Goal: Task Accomplishment & Management: Manage account settings

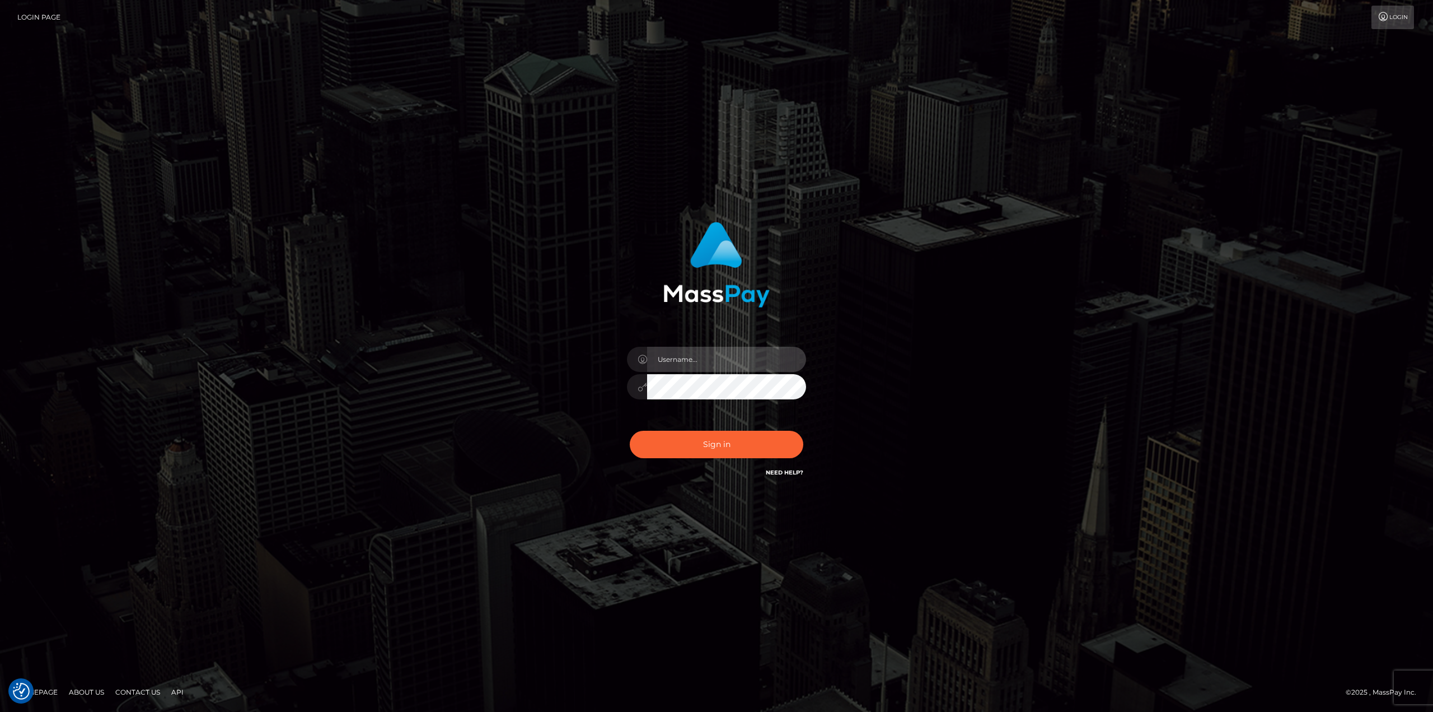
drag, startPoint x: 698, startPoint y: 365, endPoint x: 703, endPoint y: 371, distance: 8.3
click at [698, 365] on input "text" at bounding box center [726, 359] width 159 height 25
type input "Ahmed"
click at [740, 439] on button "Sign in" at bounding box center [717, 444] width 174 height 27
click at [703, 361] on input "text" at bounding box center [726, 359] width 159 height 25
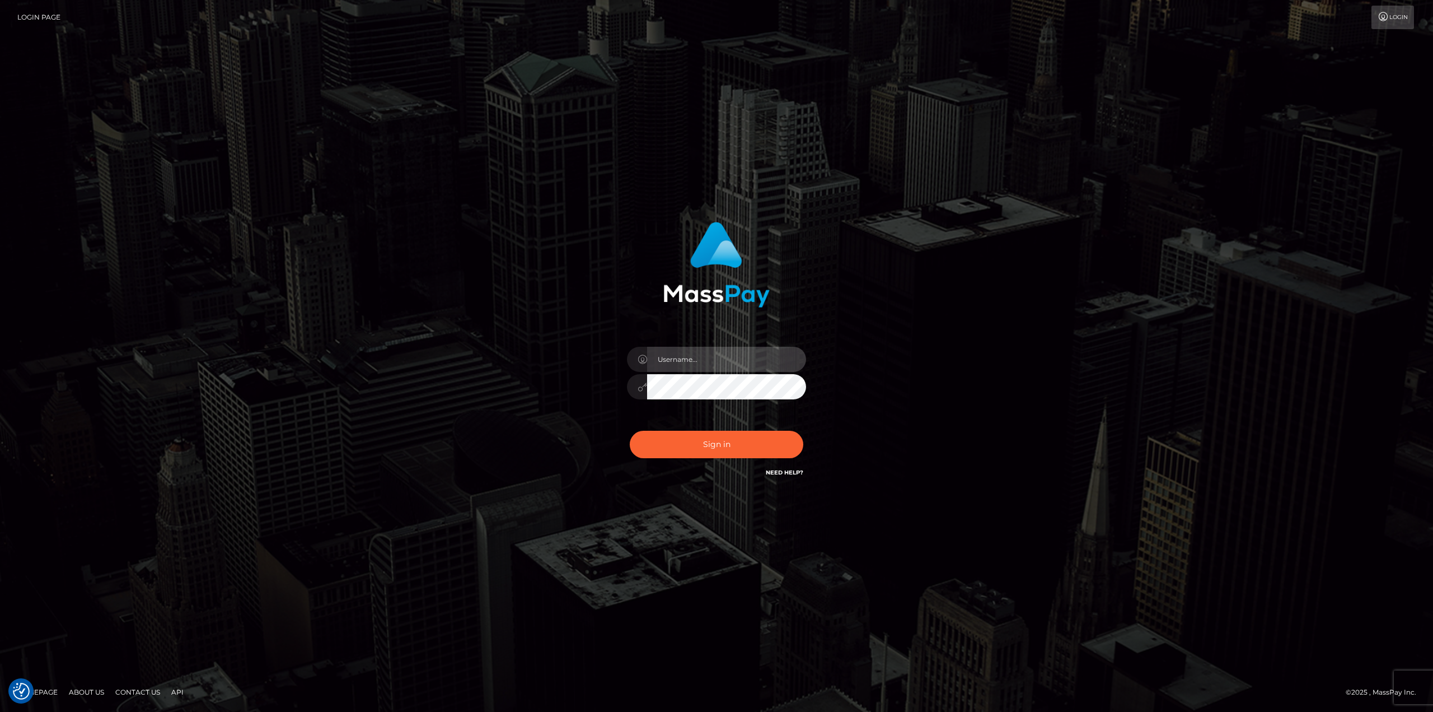
type input "Ahmed"
click at [713, 450] on button "Sign in" at bounding box center [717, 444] width 174 height 27
click at [715, 443] on button "Sign in" at bounding box center [717, 444] width 174 height 27
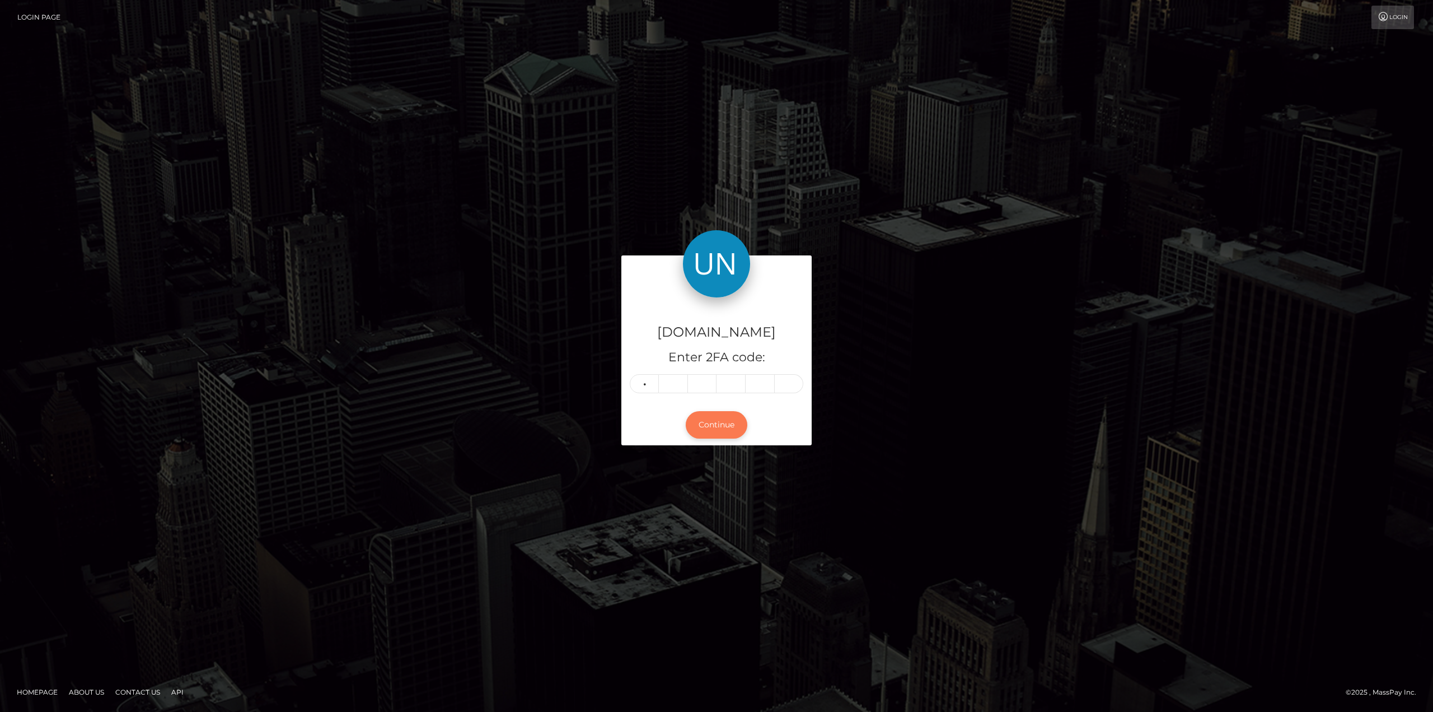
type input "7"
type input "4"
type input "1"
type input "4"
type input "2"
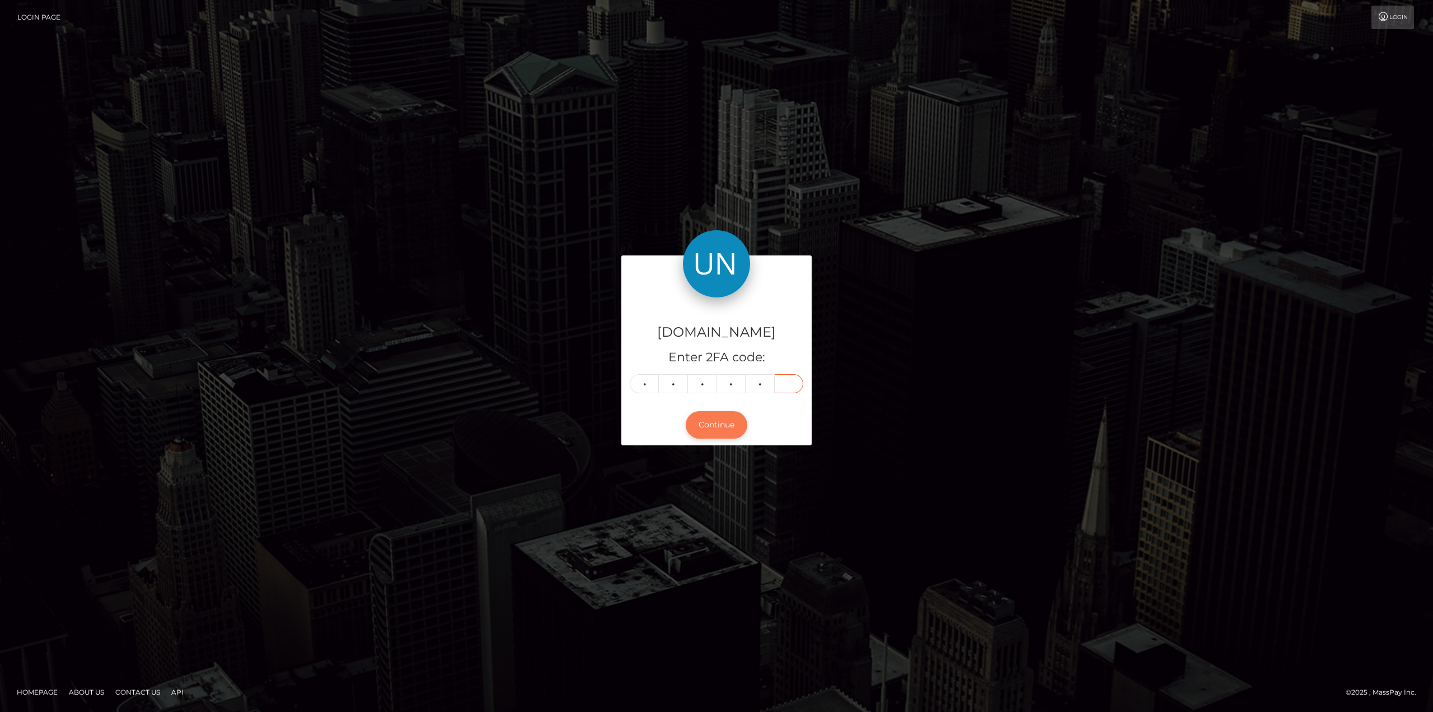
type input "4"
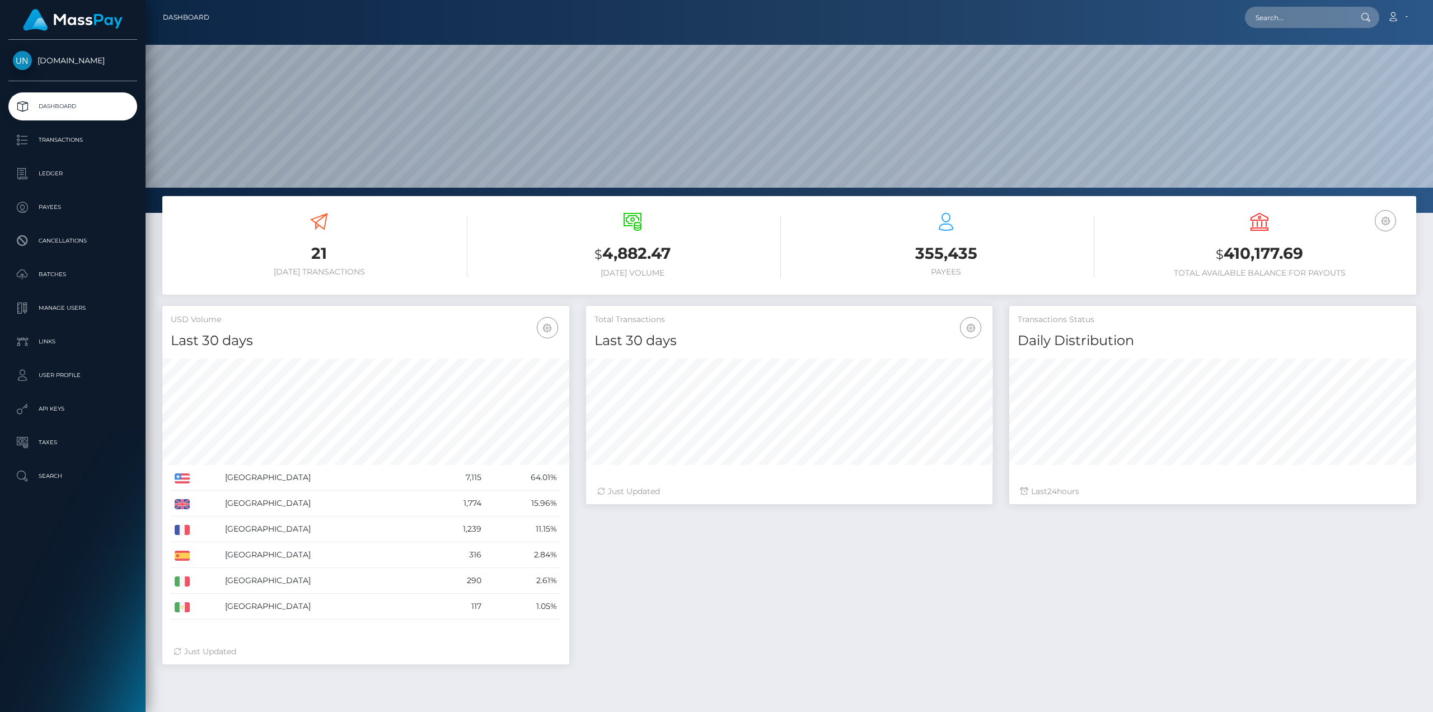
scroll to position [199, 406]
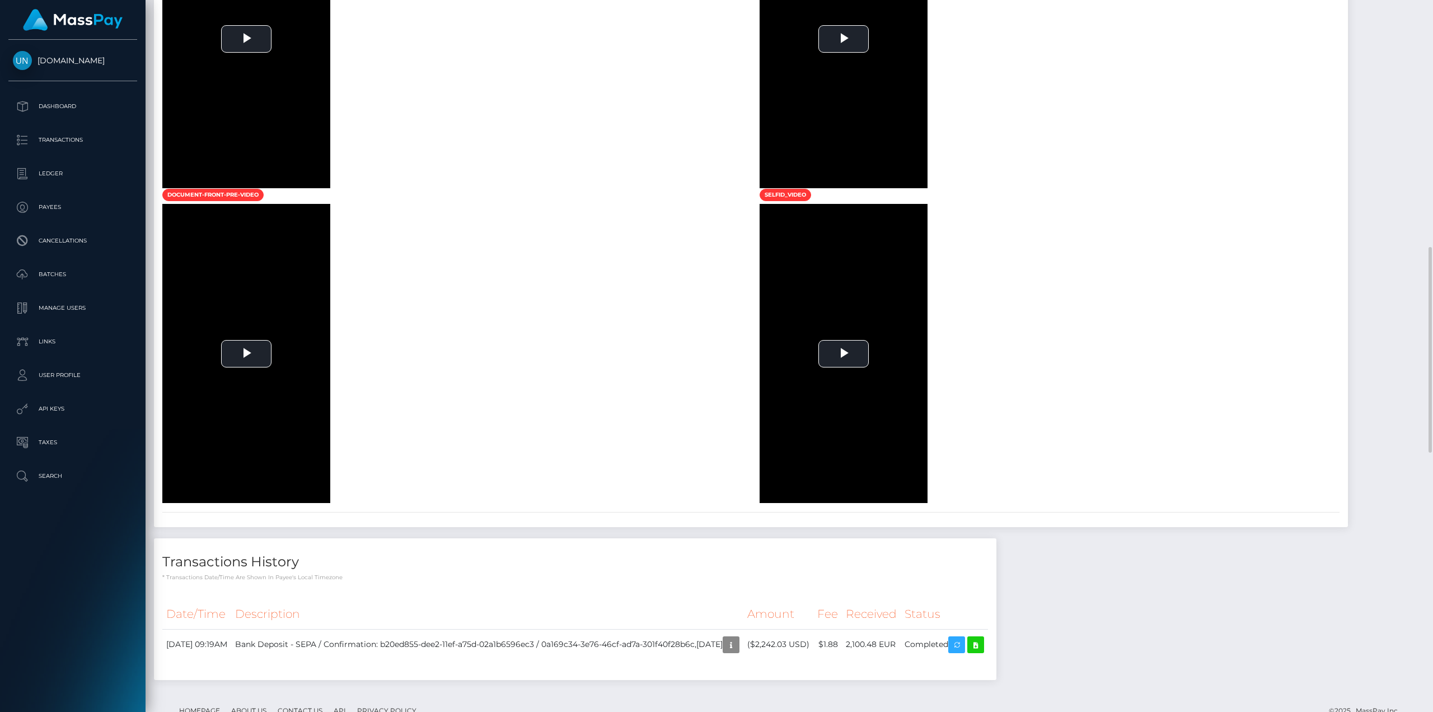
scroll to position [464, 0]
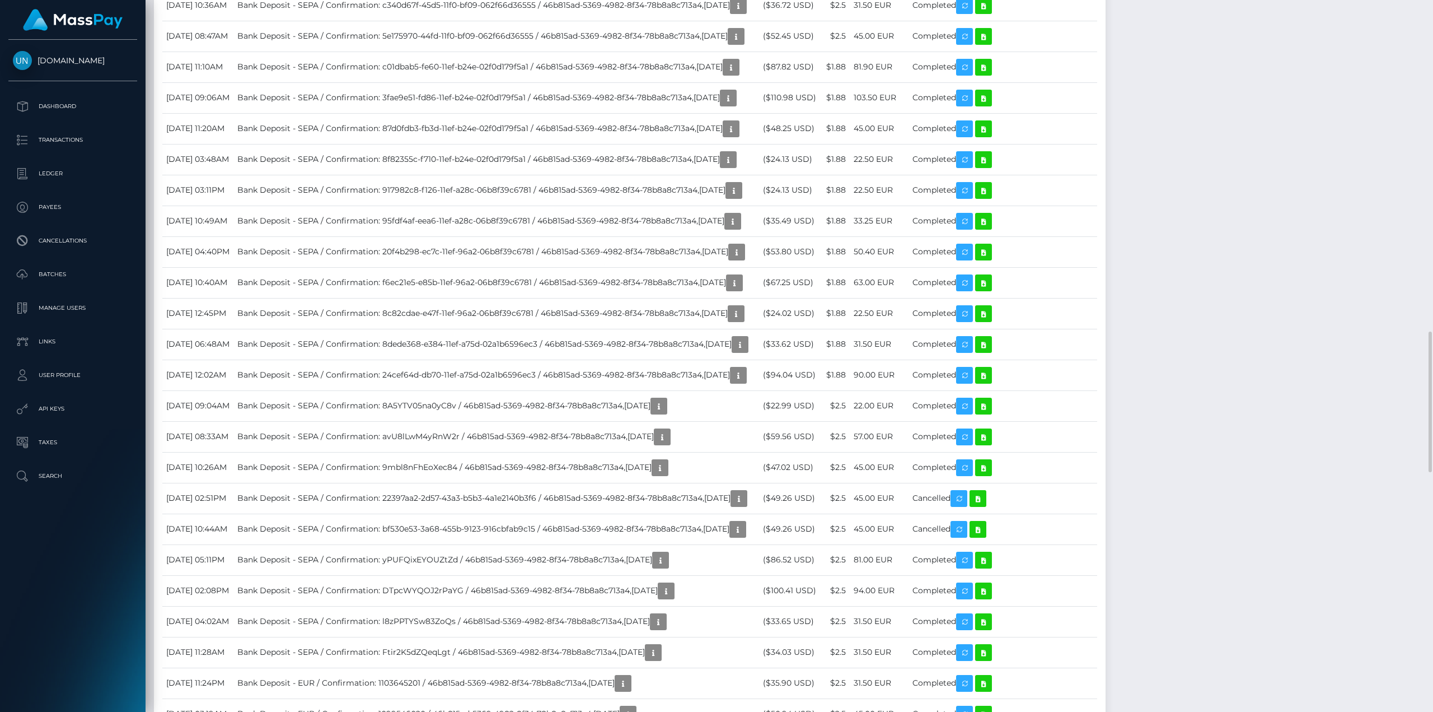
scroll to position [1847, 0]
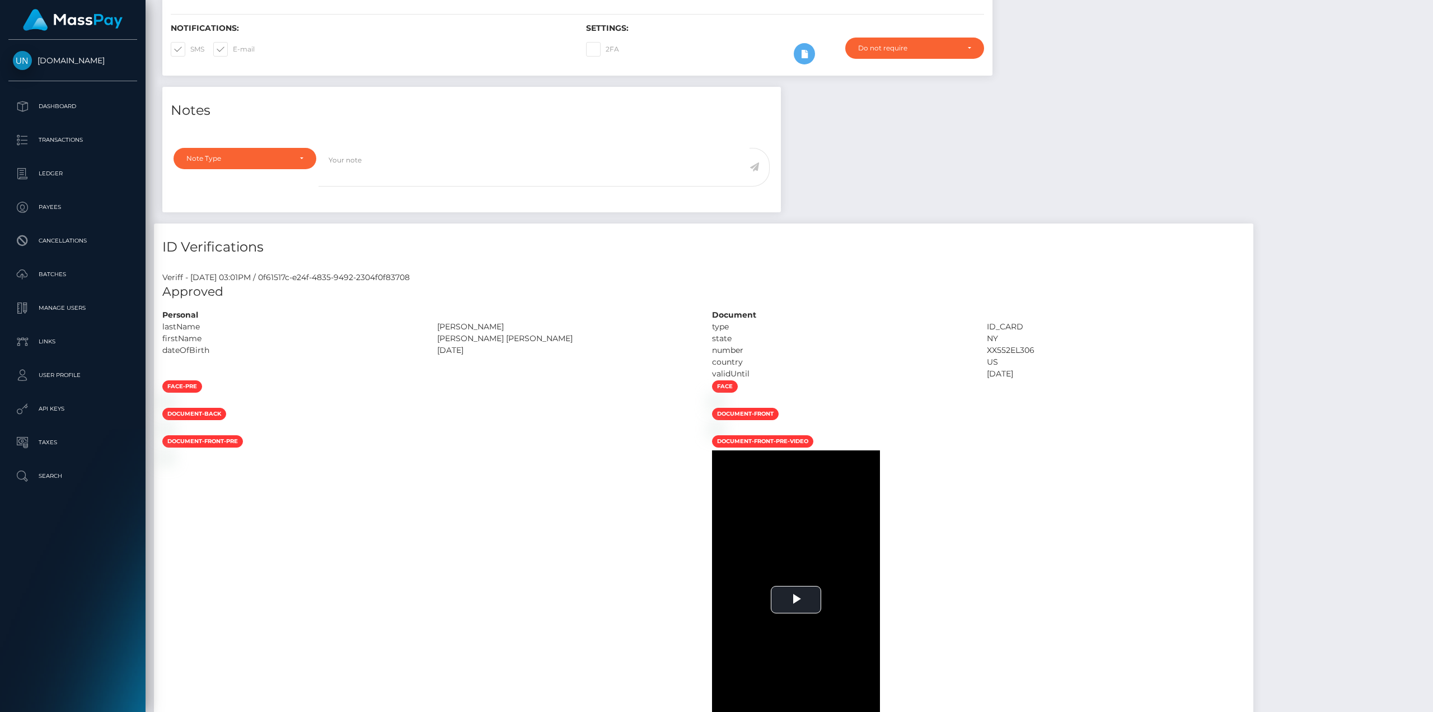
scroll to position [392, 0]
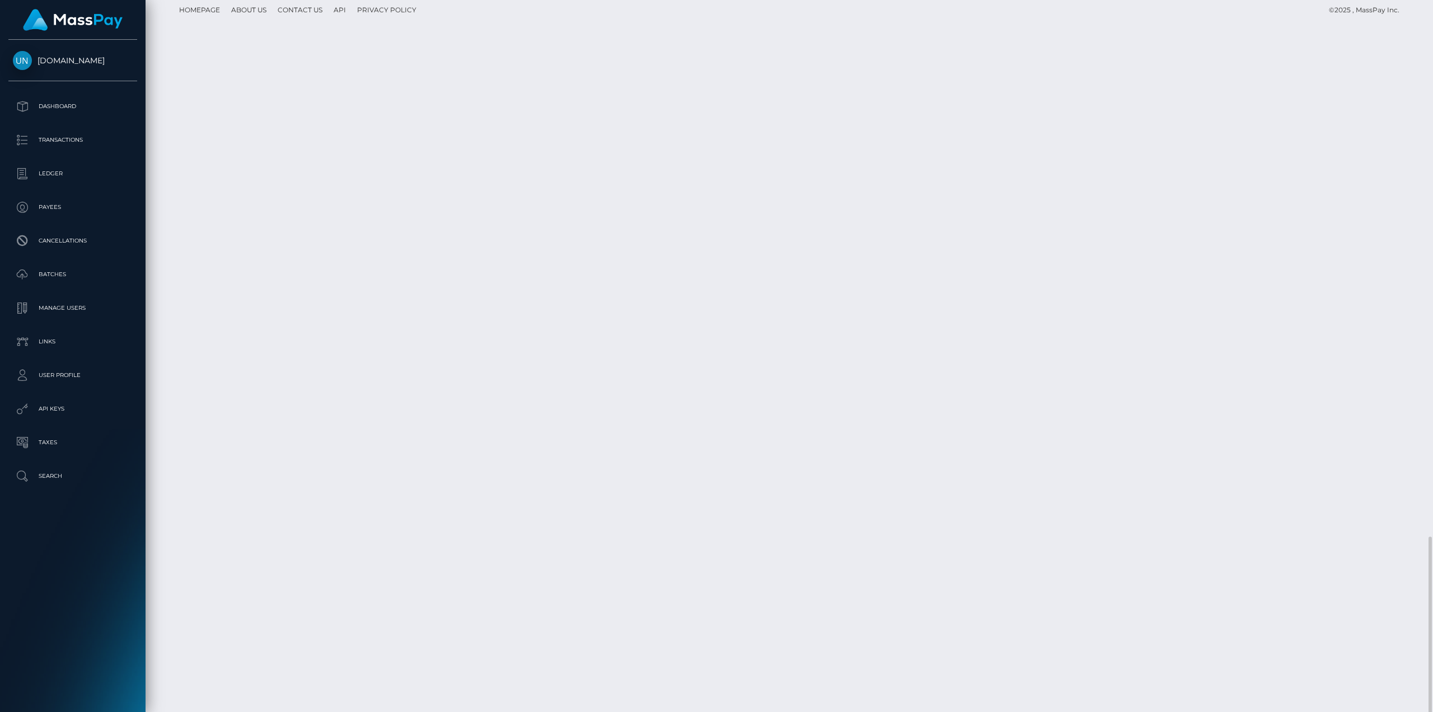
scroll to position [1859, 0]
